Goal: Transaction & Acquisition: Subscribe to service/newsletter

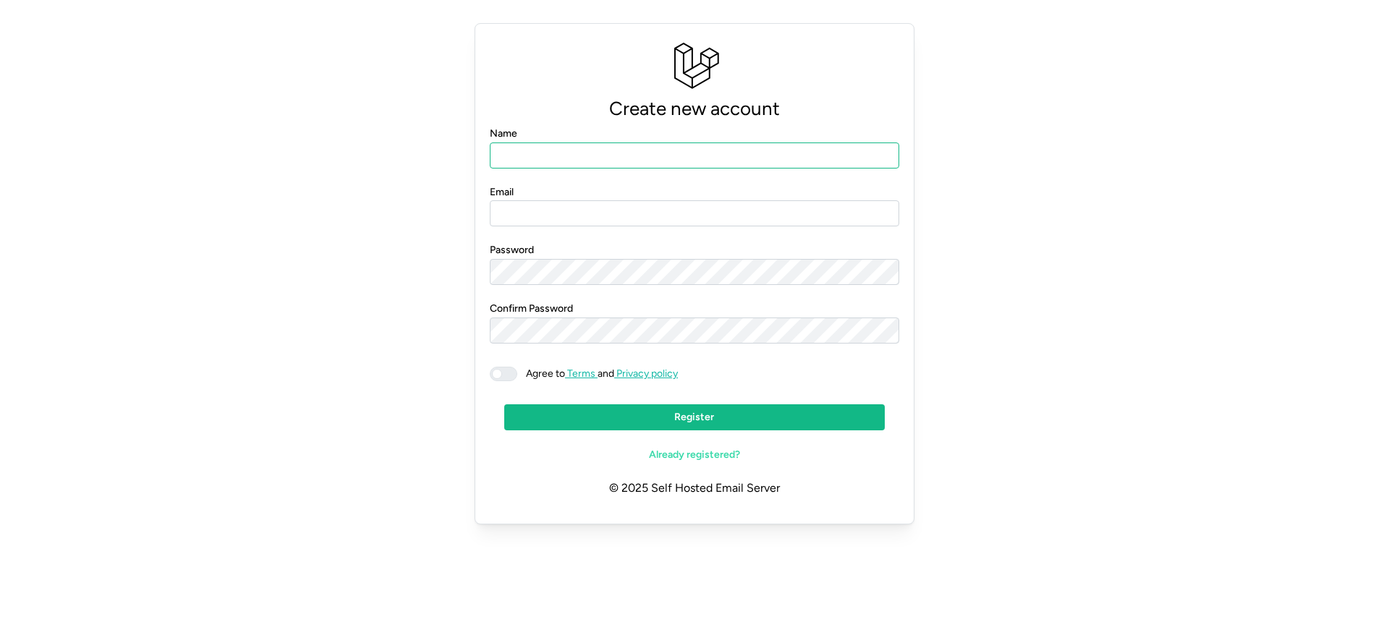
click at [555, 146] on input "Name" at bounding box center [695, 156] width 410 height 26
type input "**********"
click at [570, 216] on input "Email" at bounding box center [695, 213] width 410 height 26
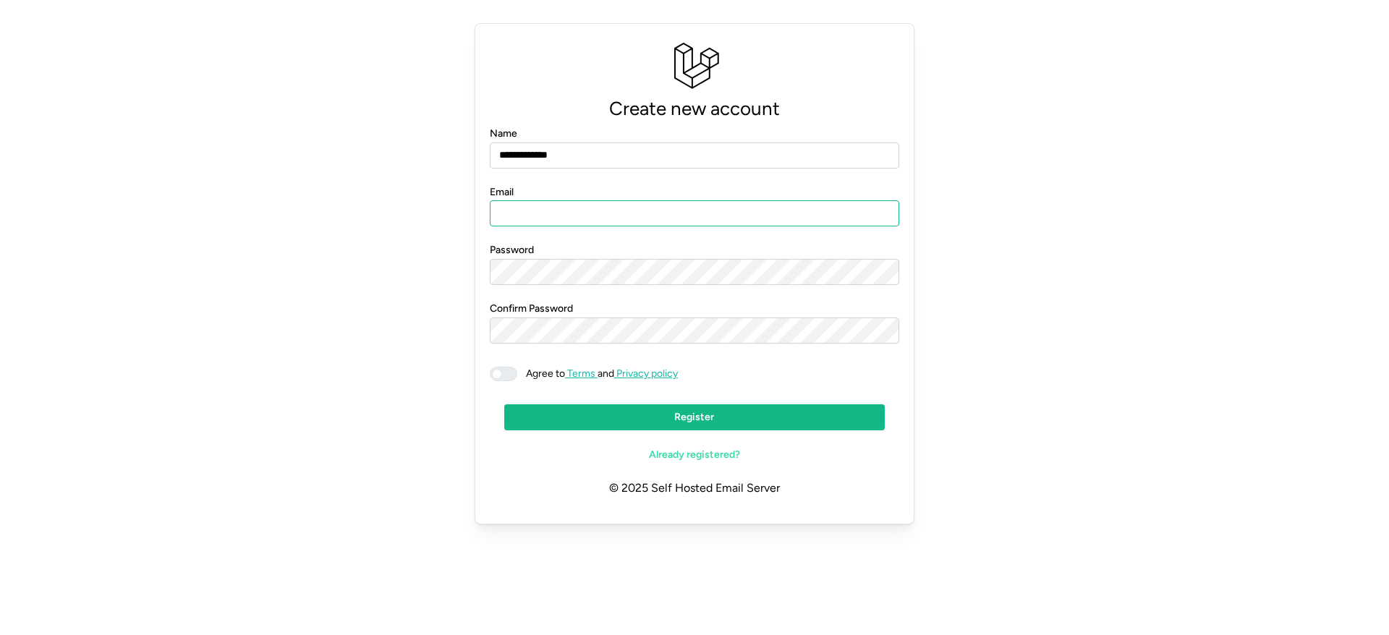
click at [570, 216] on input "Email" at bounding box center [695, 213] width 410 height 26
click at [551, 212] on input "Email" at bounding box center [695, 213] width 410 height 26
paste input "**********"
type input "**********"
click at [511, 377] on span at bounding box center [510, 374] width 17 height 13
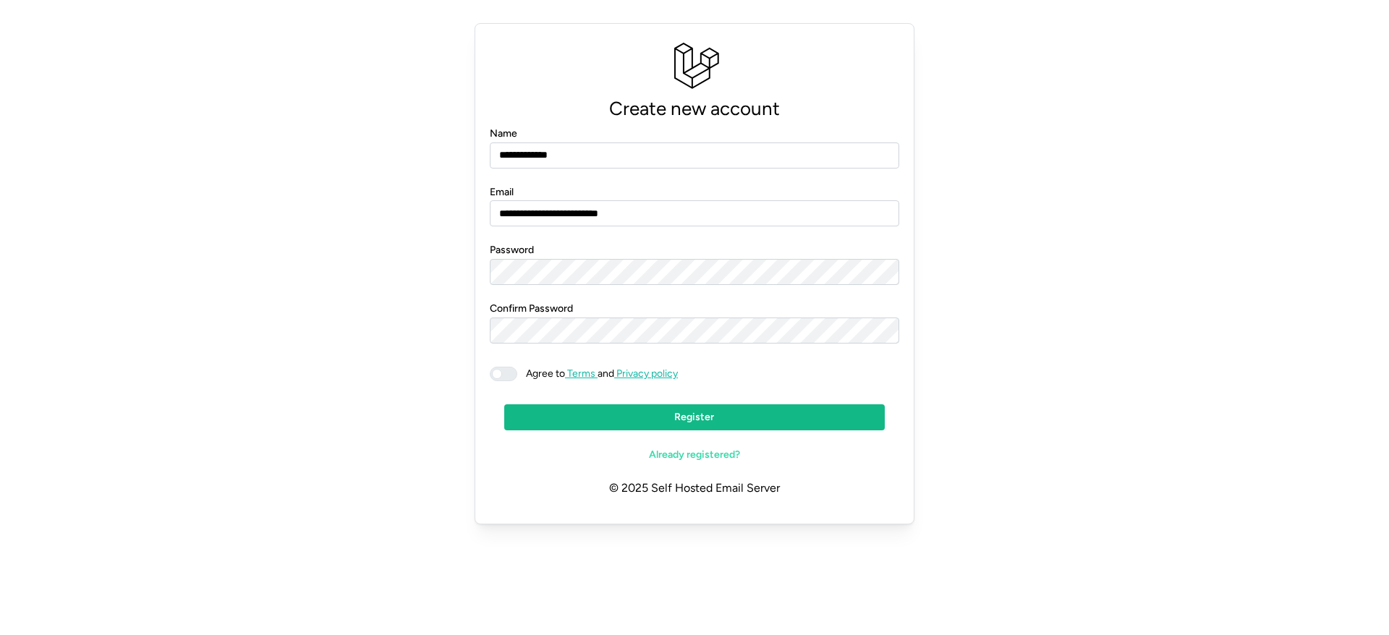
click at [596, 420] on span "Register" at bounding box center [694, 417] width 353 height 25
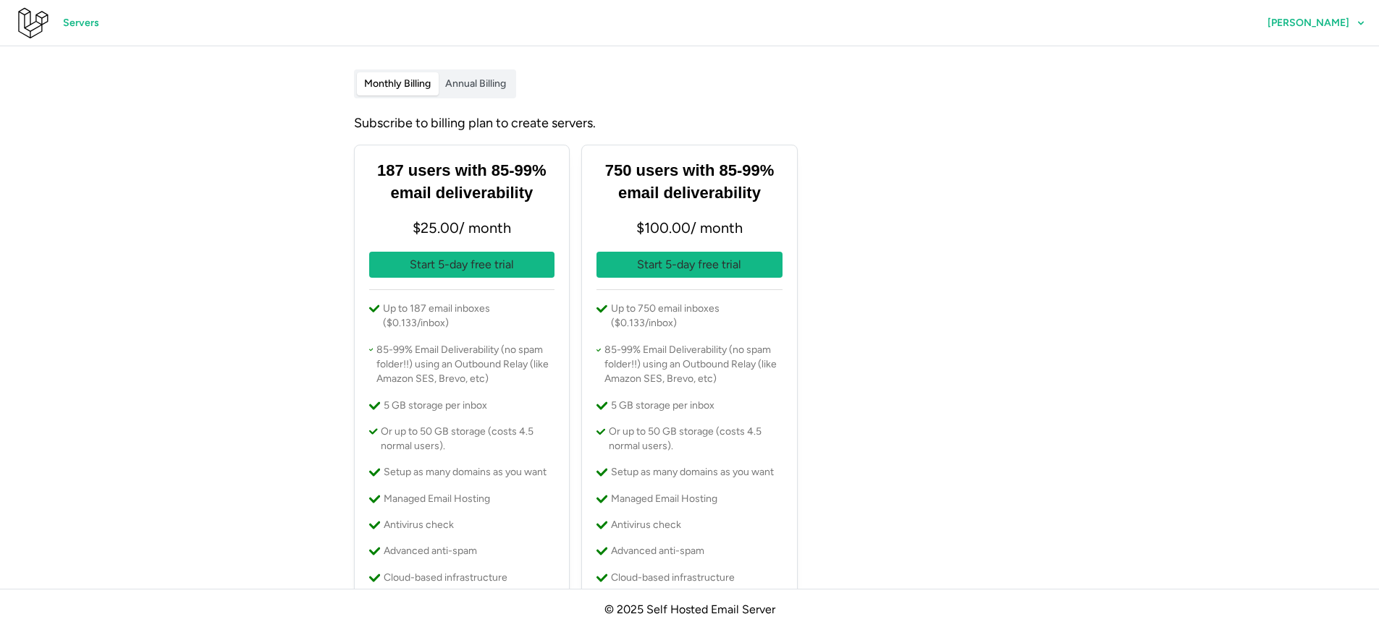
drag, startPoint x: 902, startPoint y: 380, endPoint x: 905, endPoint y: 373, distance: 8.1
click at [902, 381] on div "187 users with 85-99% email deliverability $ 25.00 / month Start 5-day free tri…" at bounding box center [689, 393] width 683 height 508
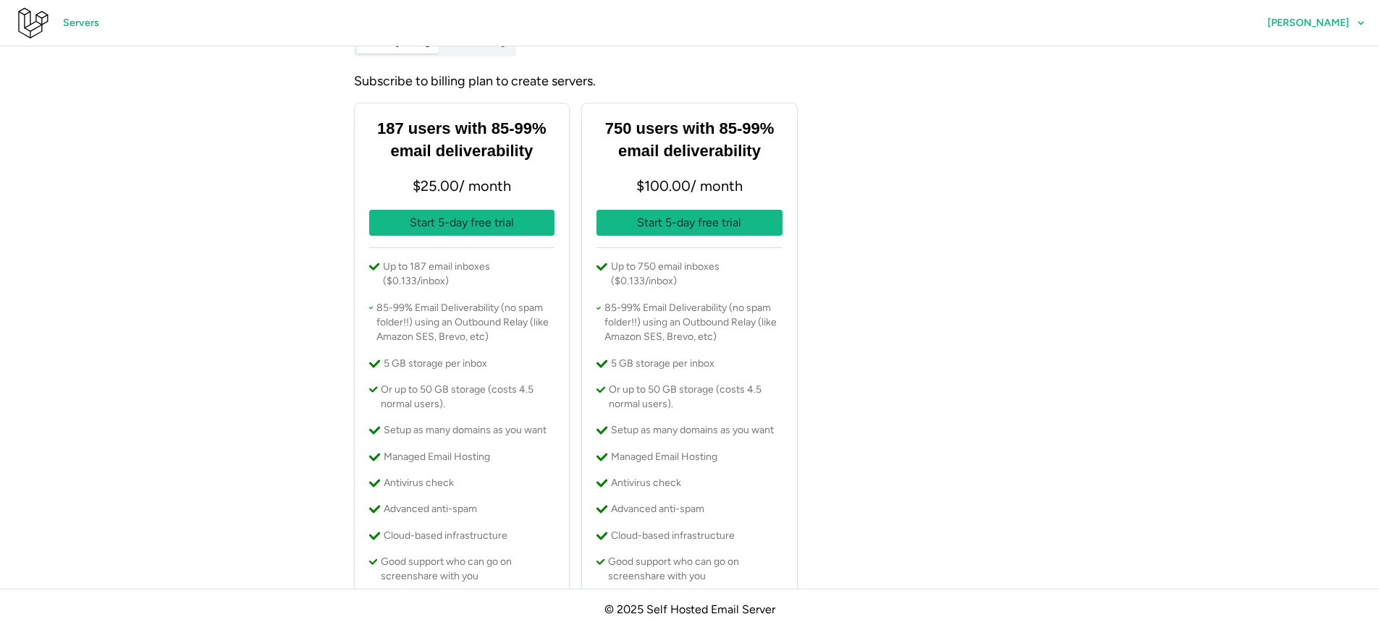
scroll to position [76, 0]
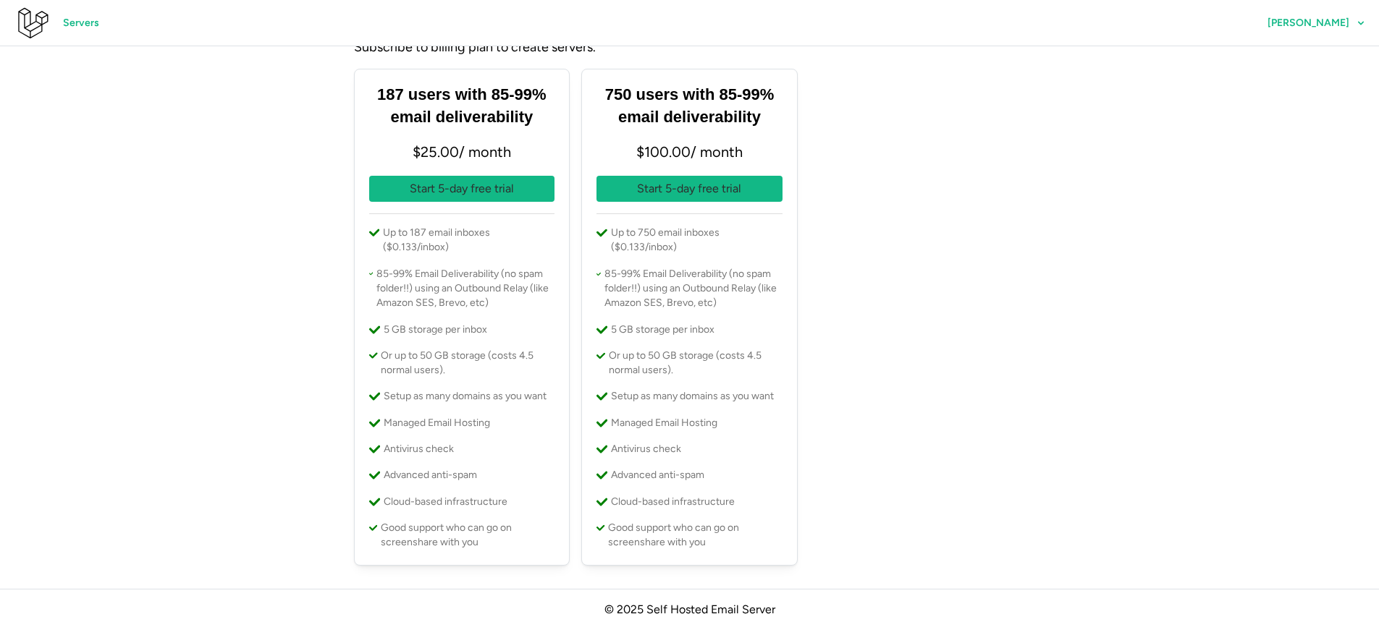
click at [438, 183] on p "Start 5-day free trial" at bounding box center [462, 189] width 104 height 18
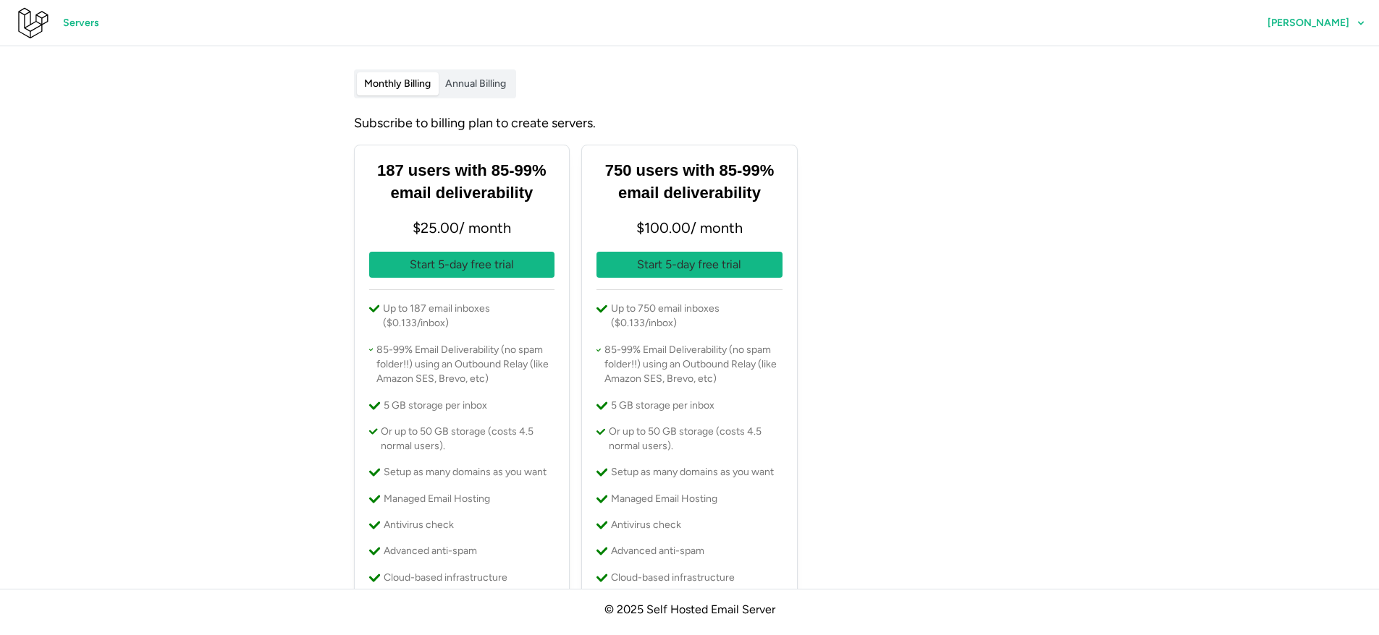
click at [498, 80] on span "Annual Billing" at bounding box center [475, 83] width 61 height 12
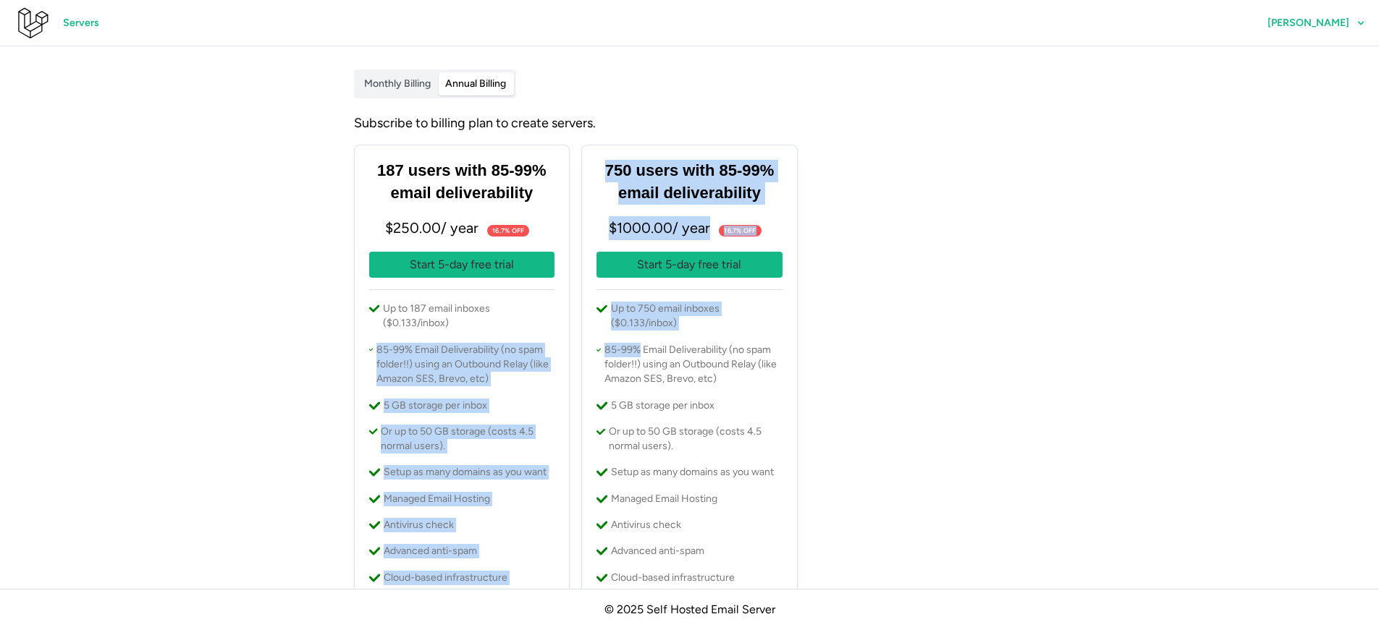
drag, startPoint x: 400, startPoint y: 323, endPoint x: 683, endPoint y: 350, distance: 284.3
click at [683, 350] on div "187 users with 85-99% email deliverability $ 250.00 / year 16.7% off Start 5-da…" at bounding box center [689, 393] width 683 height 508
click at [961, 319] on div "187 users with 85-99% email deliverability $ 250.00 / year 16.7% off Start 5-da…" at bounding box center [689, 393] width 683 height 508
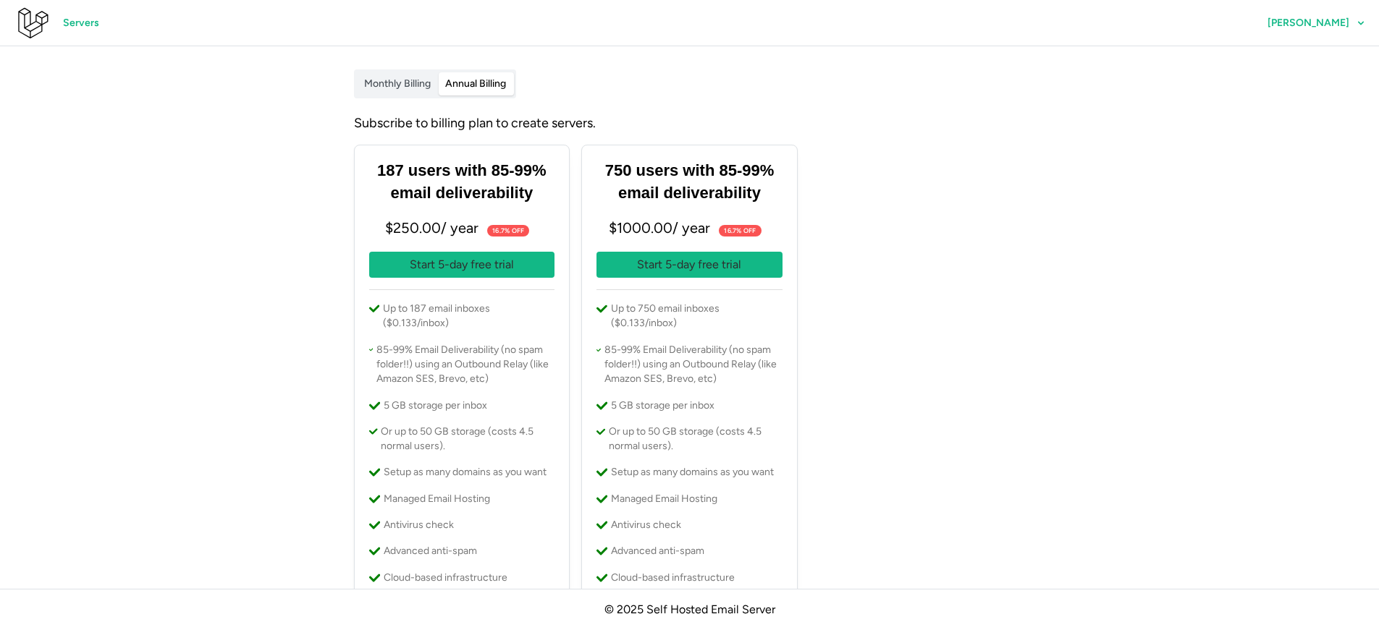
scroll to position [76, 0]
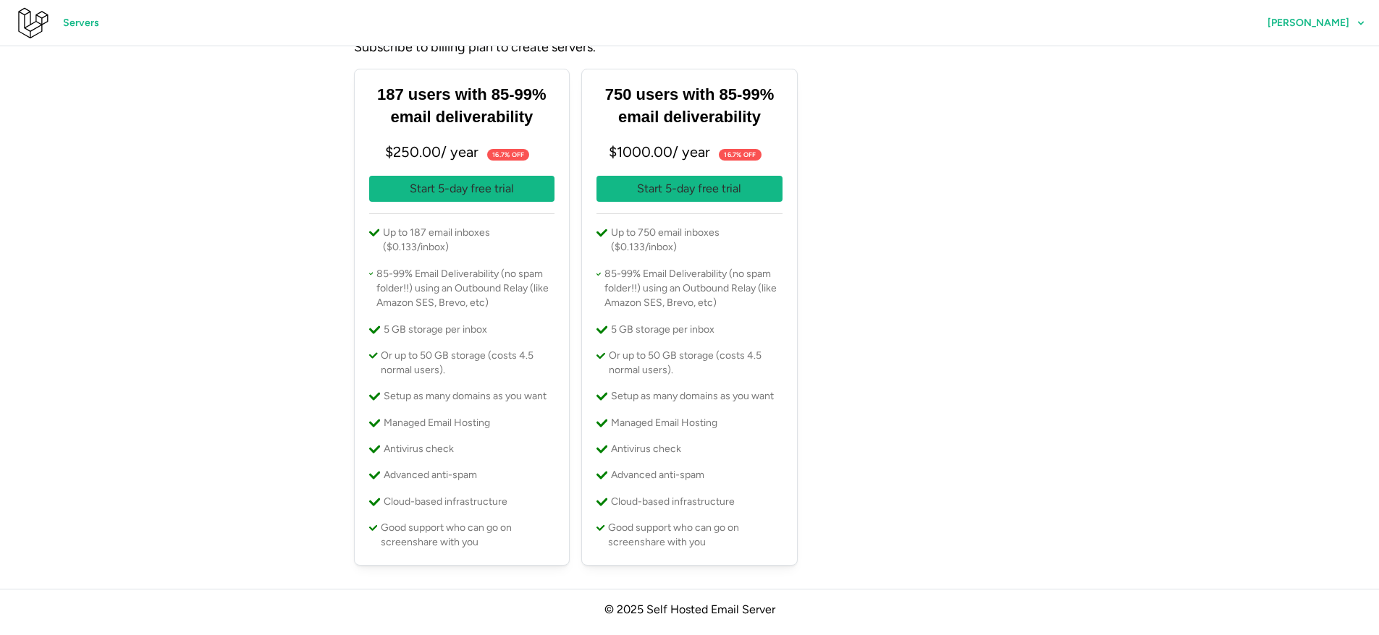
click at [33, 27] on icon at bounding box center [31, 23] width 35 height 35
click at [77, 27] on span "Servers" at bounding box center [81, 23] width 36 height 25
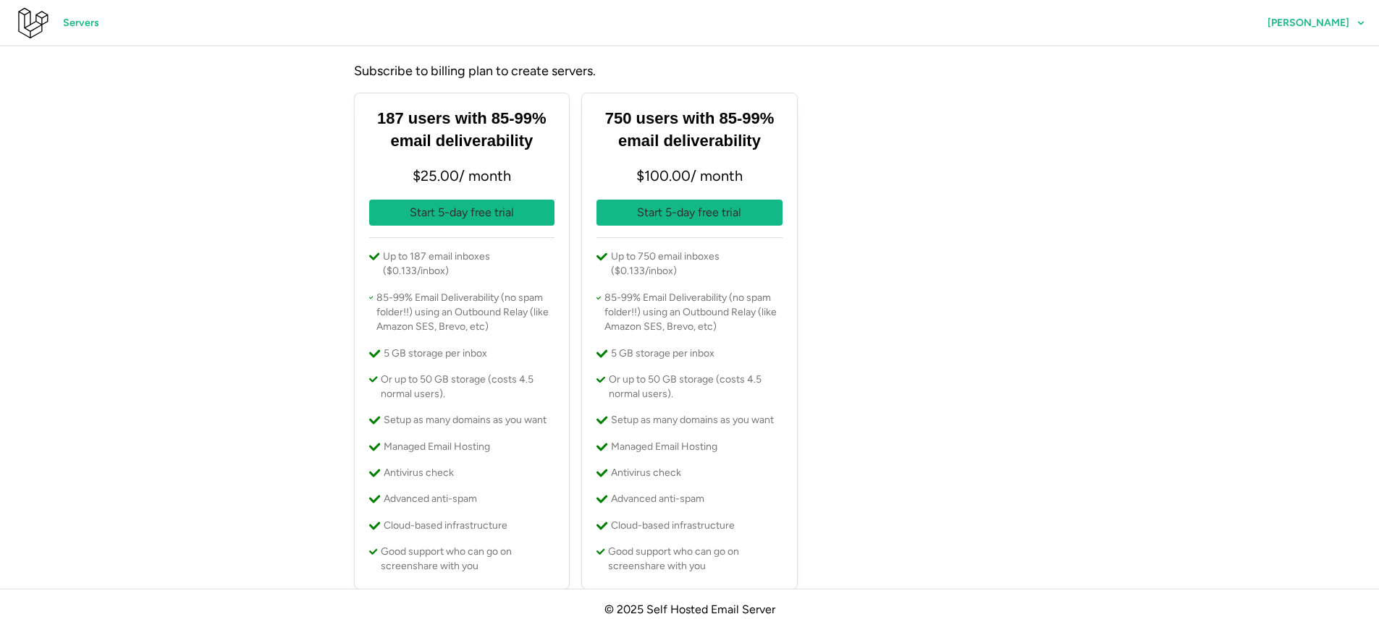
scroll to position [76, 0]
